Goal: Information Seeking & Learning: Learn about a topic

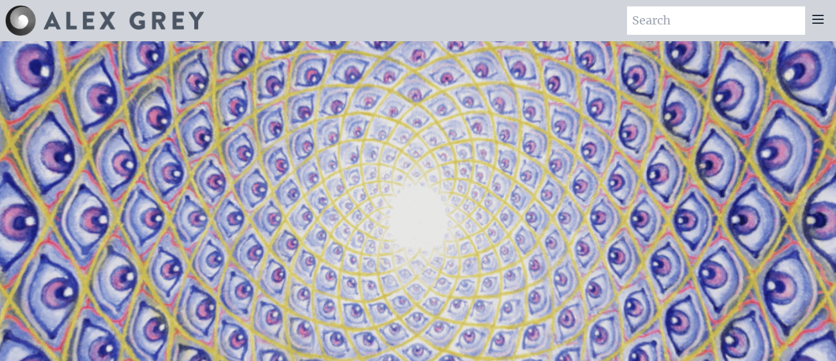
click at [817, 21] on icon at bounding box center [818, 19] width 15 height 15
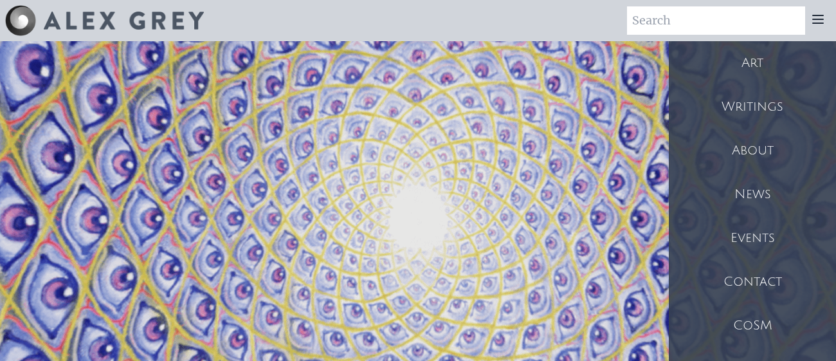
click at [773, 150] on div "About" at bounding box center [752, 151] width 167 height 44
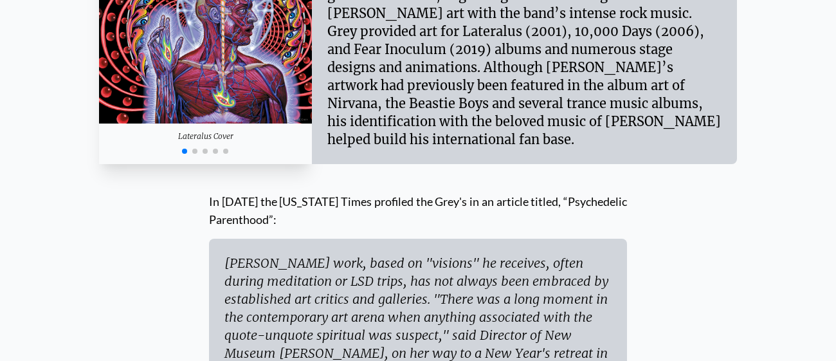
scroll to position [4963, 0]
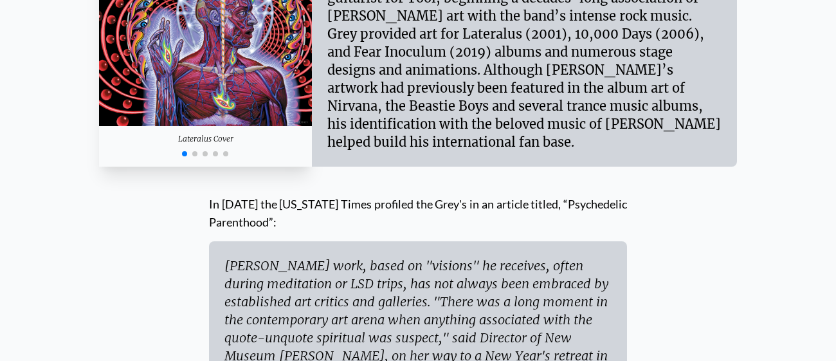
drag, startPoint x: 538, startPoint y: 207, endPoint x: 429, endPoint y: 154, distance: 120.8
click at [381, 257] on div "[PERSON_NAME] work, based on "visions" he receives, often during meditation or …" at bounding box center [418, 356] width 387 height 198
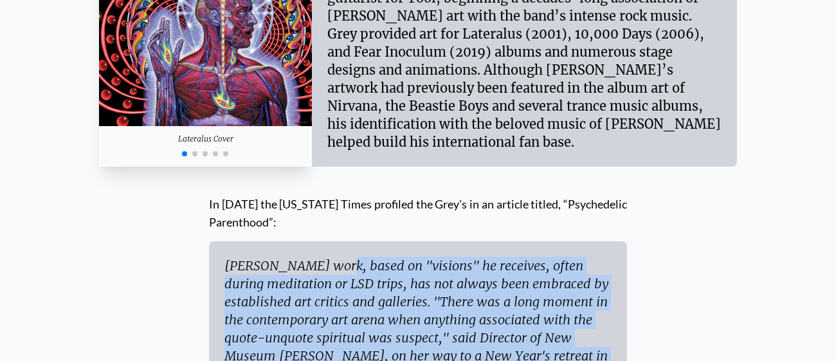
drag, startPoint x: 217, startPoint y: 32, endPoint x: 522, endPoint y: 219, distance: 357.3
click at [389, 257] on div "[PERSON_NAME] work, based on "visions" he receives, often during meditation or …" at bounding box center [418, 356] width 387 height 198
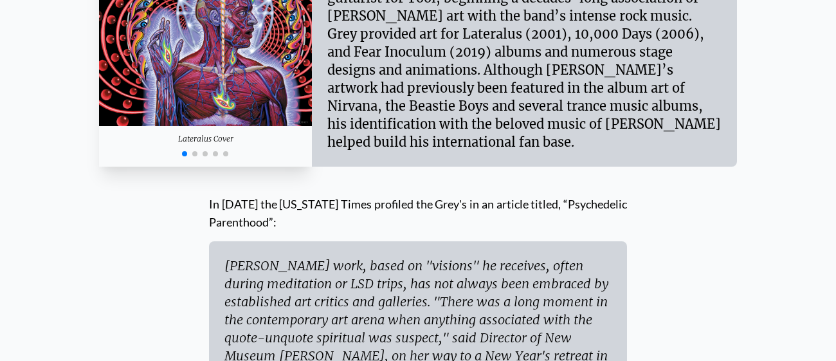
click at [389, 257] on div "[PERSON_NAME] work, based on "visions" he receives, often during meditation or …" at bounding box center [418, 356] width 387 height 198
click at [473, 257] on div "[PERSON_NAME] work, based on "visions" he receives, often during meditation or …" at bounding box center [418, 356] width 387 height 198
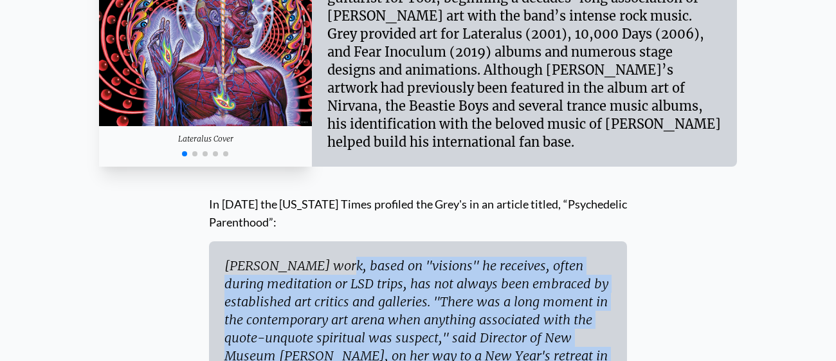
click at [473, 257] on div "[PERSON_NAME] work, based on "visions" he receives, often during meditation or …" at bounding box center [418, 356] width 387 height 198
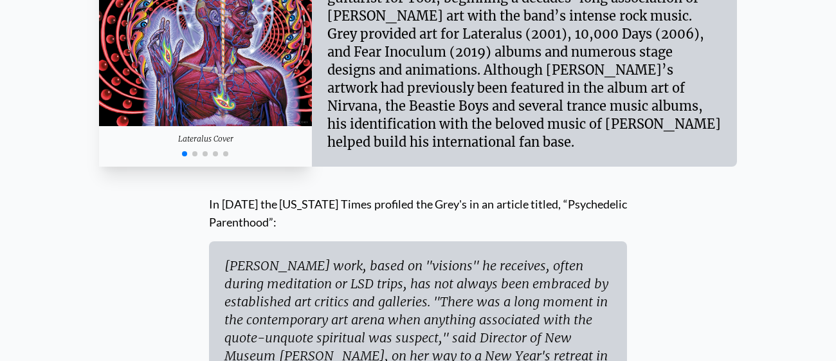
click at [473, 257] on div "[PERSON_NAME] work, based on "visions" he receives, often during meditation or …" at bounding box center [418, 356] width 387 height 198
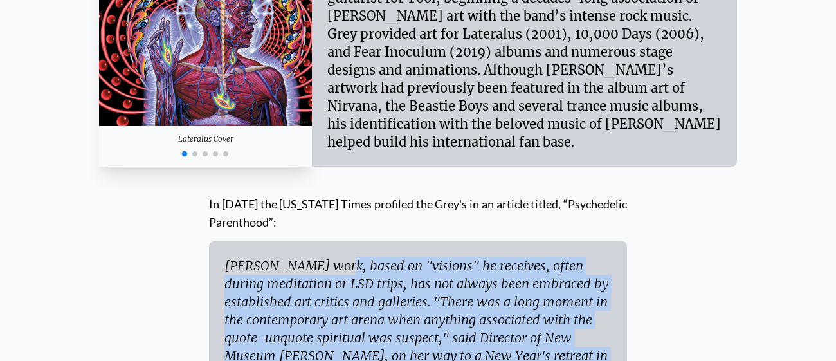
click at [473, 257] on div "[PERSON_NAME] work, based on "visions" he receives, often during meditation or …" at bounding box center [418, 356] width 387 height 198
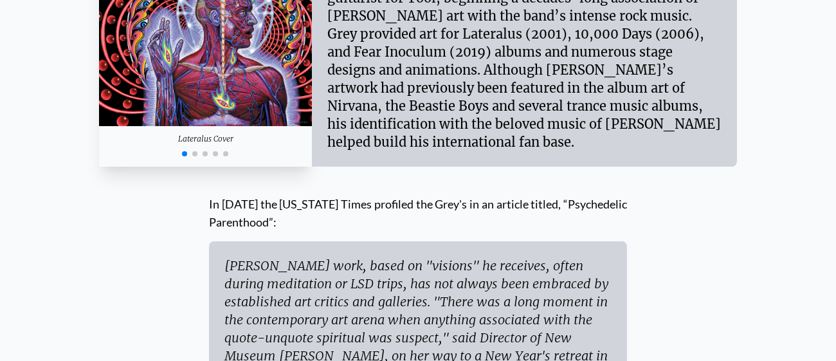
click at [473, 257] on div "[PERSON_NAME] work, based on "visions" he receives, often during meditation or …" at bounding box center [418, 356] width 387 height 198
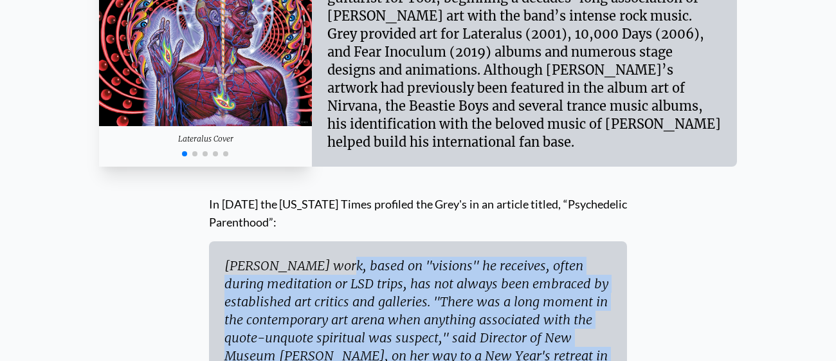
click at [473, 257] on div "[PERSON_NAME] work, based on "visions" he receives, often during meditation or …" at bounding box center [418, 356] width 387 height 198
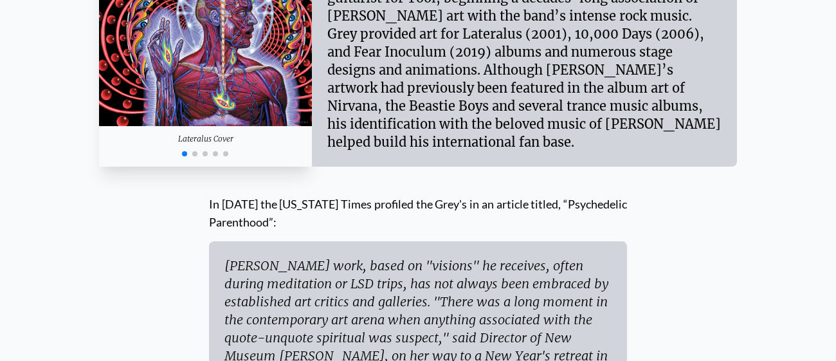
click at [473, 257] on div "[PERSON_NAME] work, based on "visions" he receives, often during meditation or …" at bounding box center [418, 356] width 387 height 198
